Goal: Task Accomplishment & Management: Use online tool/utility

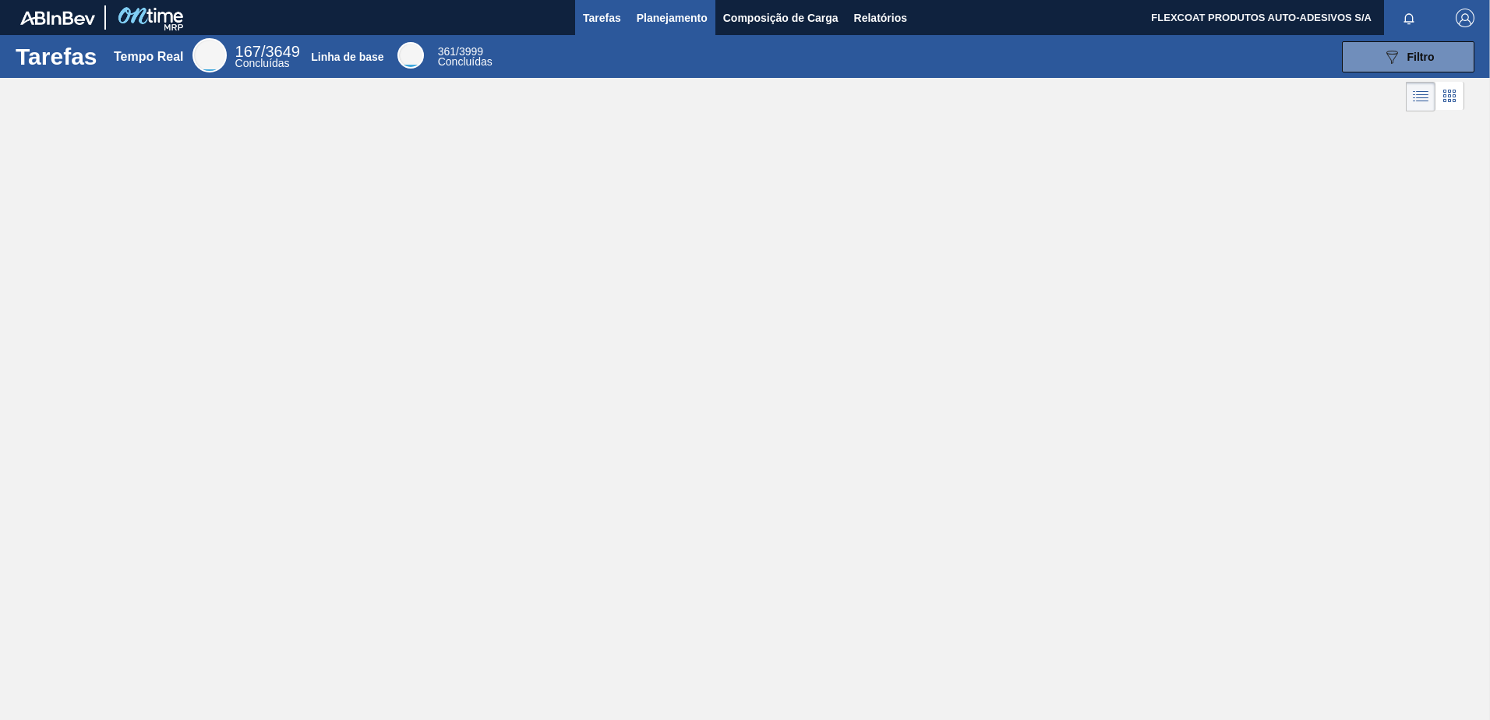
click at [650, 19] on span "Planejamento" at bounding box center [672, 18] width 71 height 19
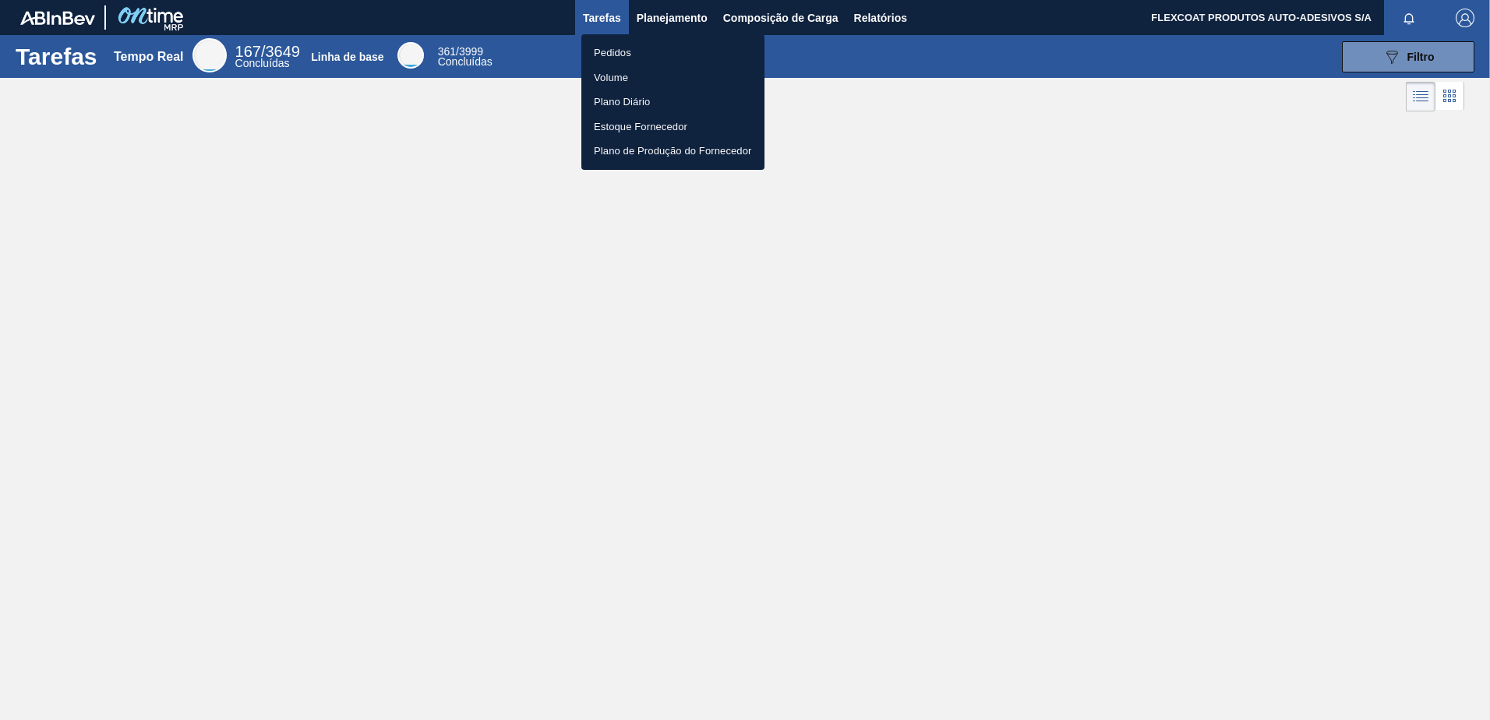
click at [617, 55] on li "Pedidos" at bounding box center [672, 53] width 183 height 25
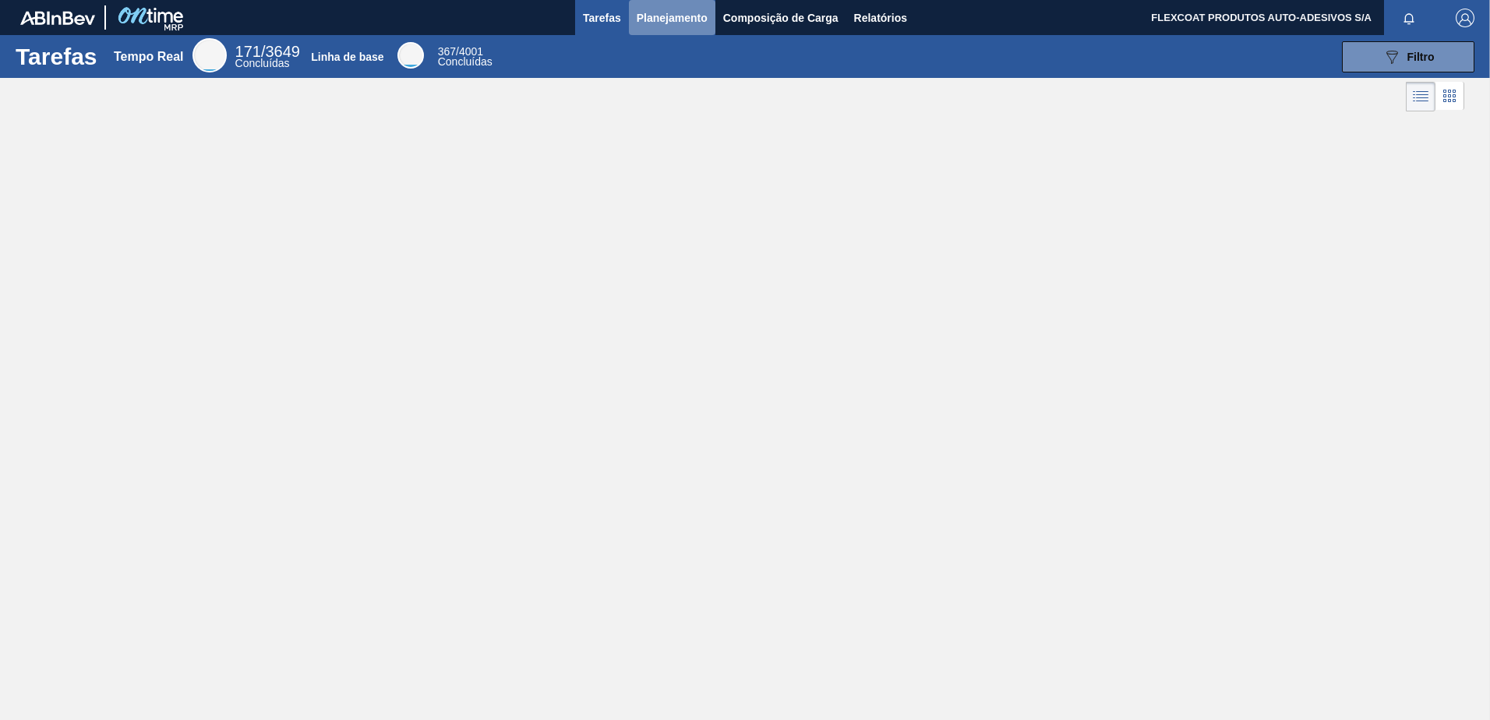
click at [659, 18] on span "Planejamento" at bounding box center [672, 18] width 71 height 19
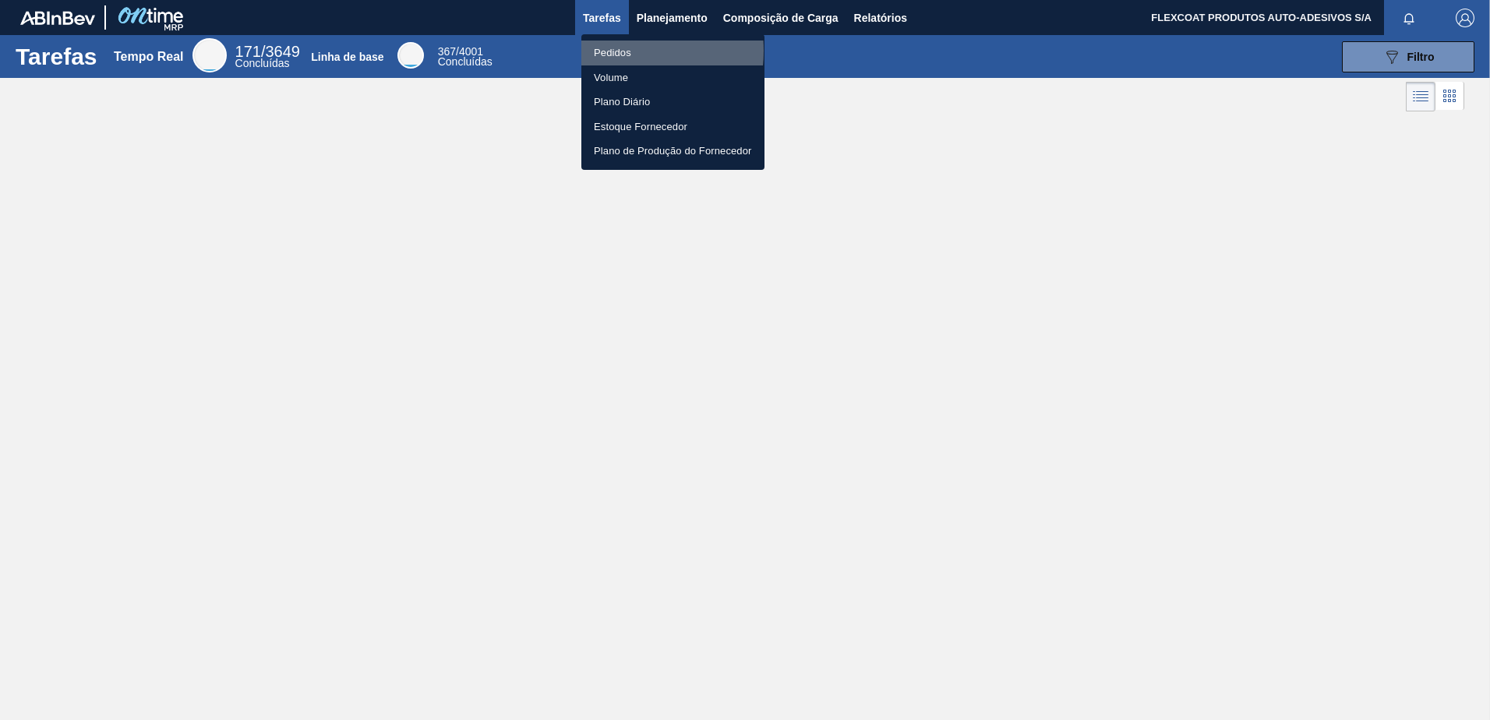
click at [611, 51] on li "Pedidos" at bounding box center [672, 53] width 183 height 25
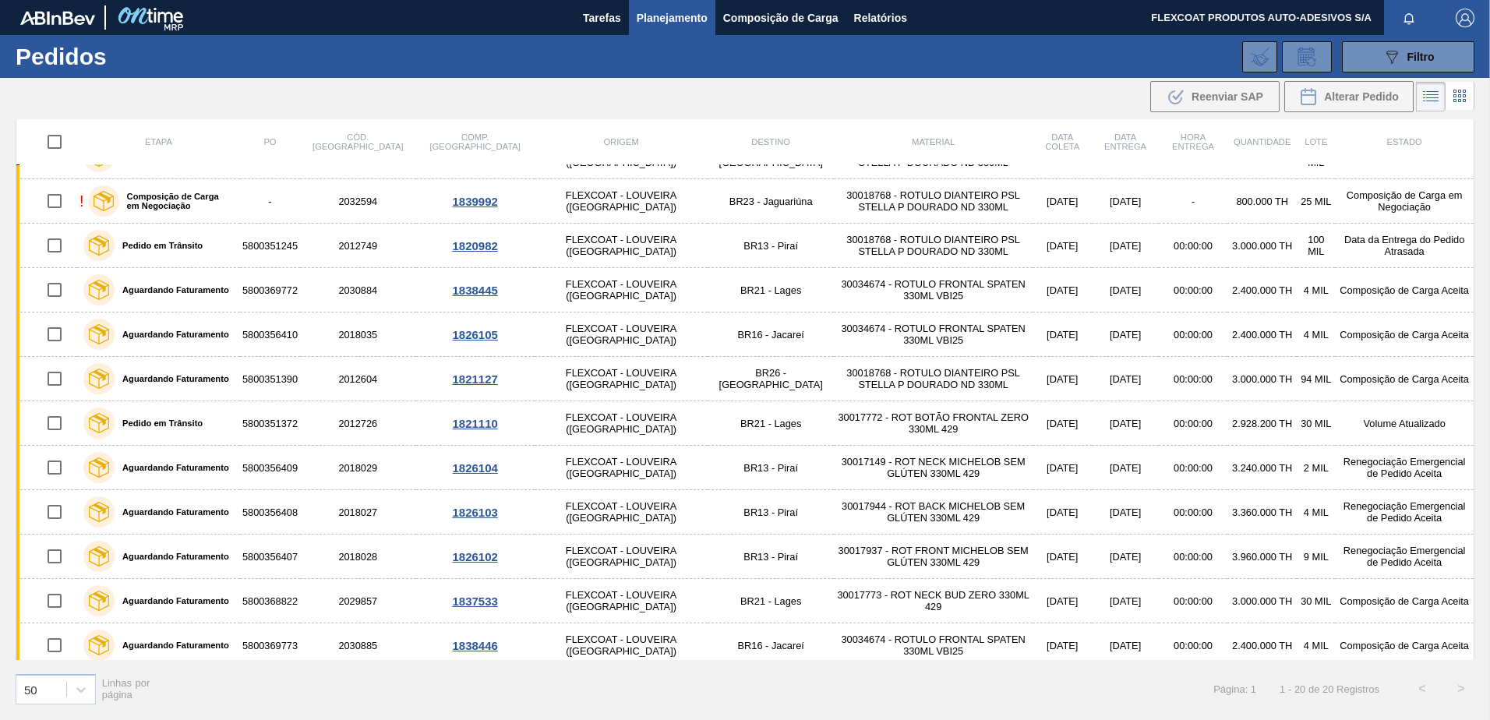
scroll to position [316, 0]
